Goal: Book appointment/travel/reservation

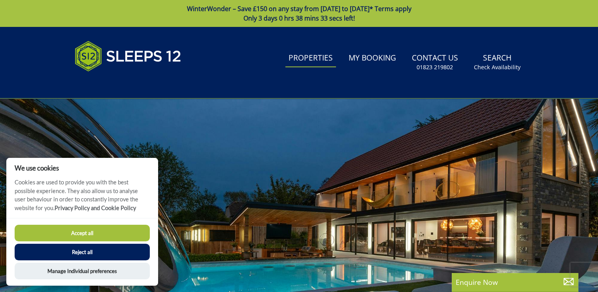
click at [318, 55] on link "Properties" at bounding box center [310, 58] width 51 height 18
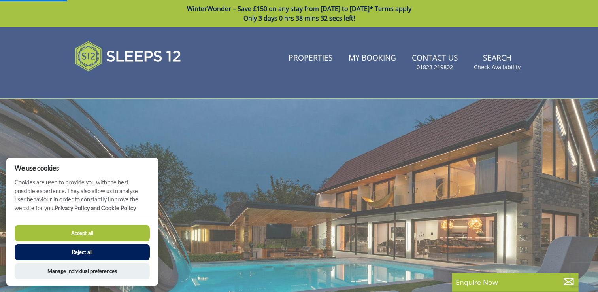
click at [90, 232] on button "Accept all" at bounding box center [82, 233] width 135 height 17
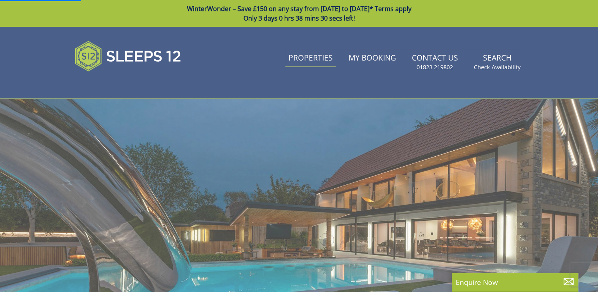
click at [302, 60] on link "Properties" at bounding box center [310, 58] width 51 height 18
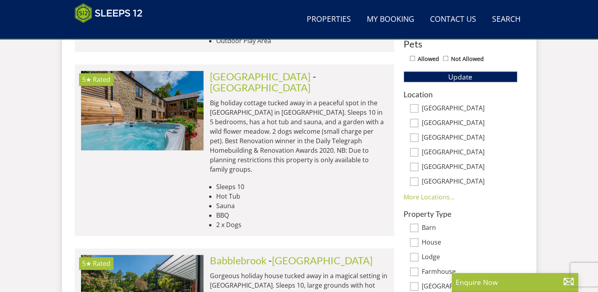
scroll to position [482, 0]
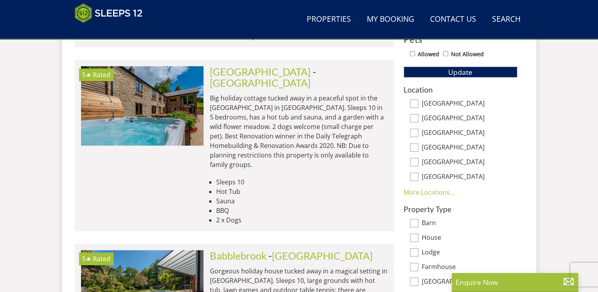
click at [411, 118] on input "[GEOGRAPHIC_DATA]" at bounding box center [414, 118] width 9 height 9
checkbox input "true"
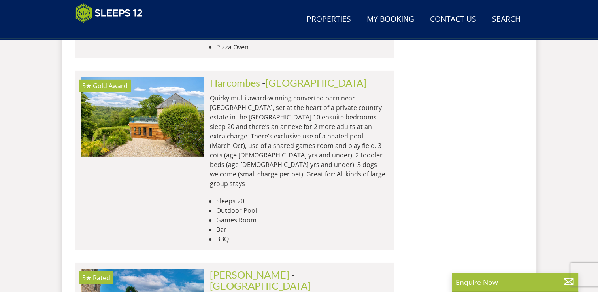
scroll to position [2471, 0]
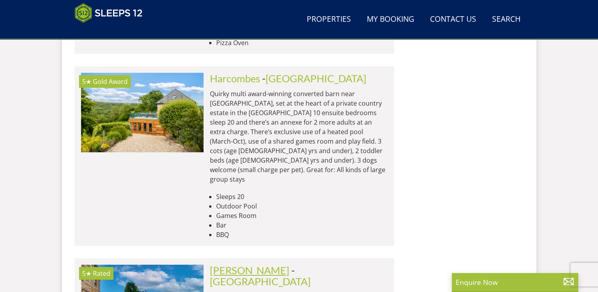
click at [258, 264] on link "[PERSON_NAME]" at bounding box center [249, 270] width 79 height 12
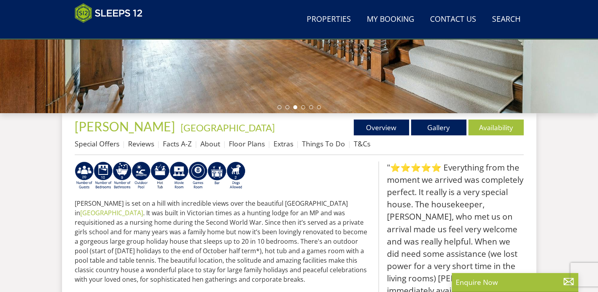
scroll to position [221, 0]
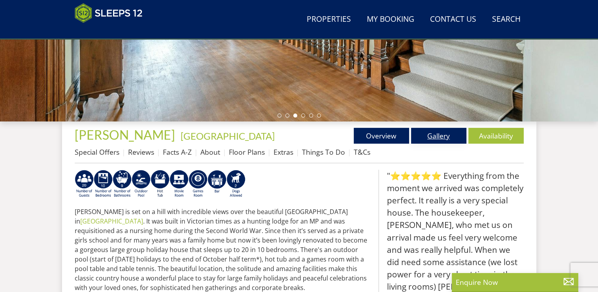
click at [428, 140] on link "Gallery" at bounding box center [438, 136] width 55 height 16
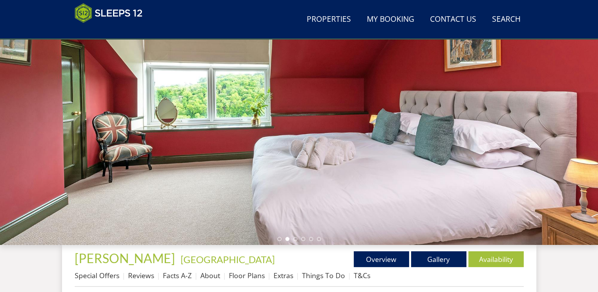
scroll to position [225, 0]
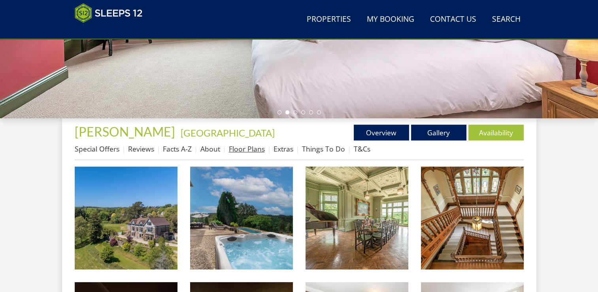
click at [247, 147] on link "Floor Plans" at bounding box center [247, 148] width 36 height 9
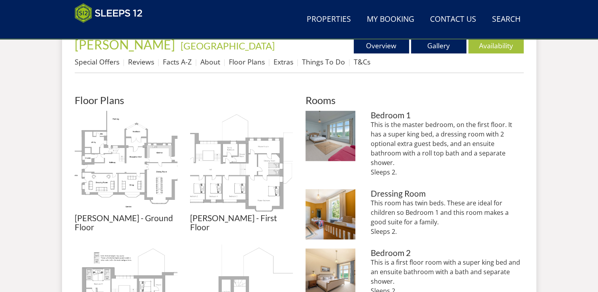
scroll to position [316, 0]
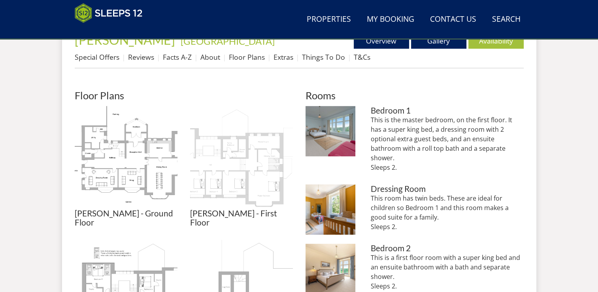
click at [229, 179] on img at bounding box center [241, 157] width 103 height 103
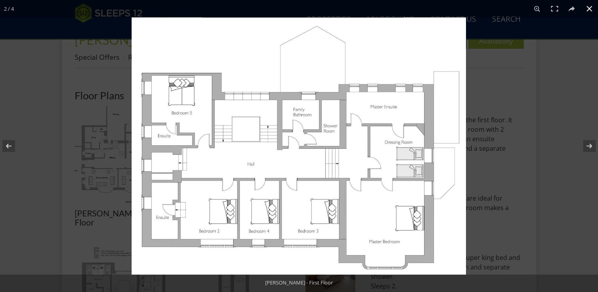
click at [588, 11] on button at bounding box center [589, 8] width 17 height 17
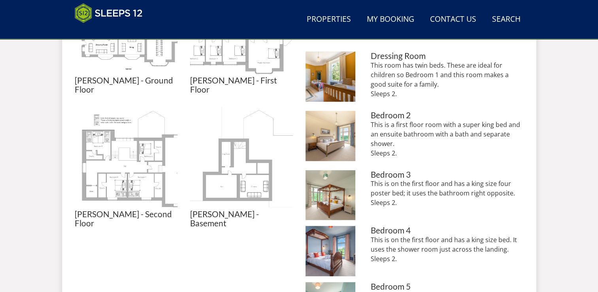
scroll to position [454, 0]
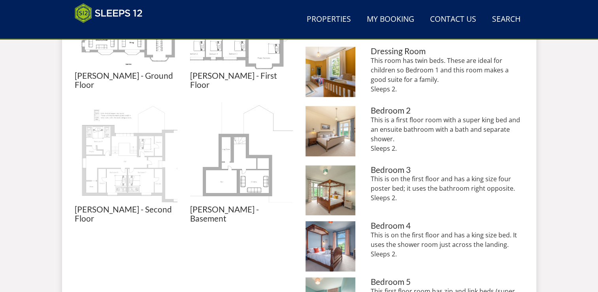
click at [105, 146] on img at bounding box center [126, 153] width 103 height 103
